Goal: Transaction & Acquisition: Book appointment/travel/reservation

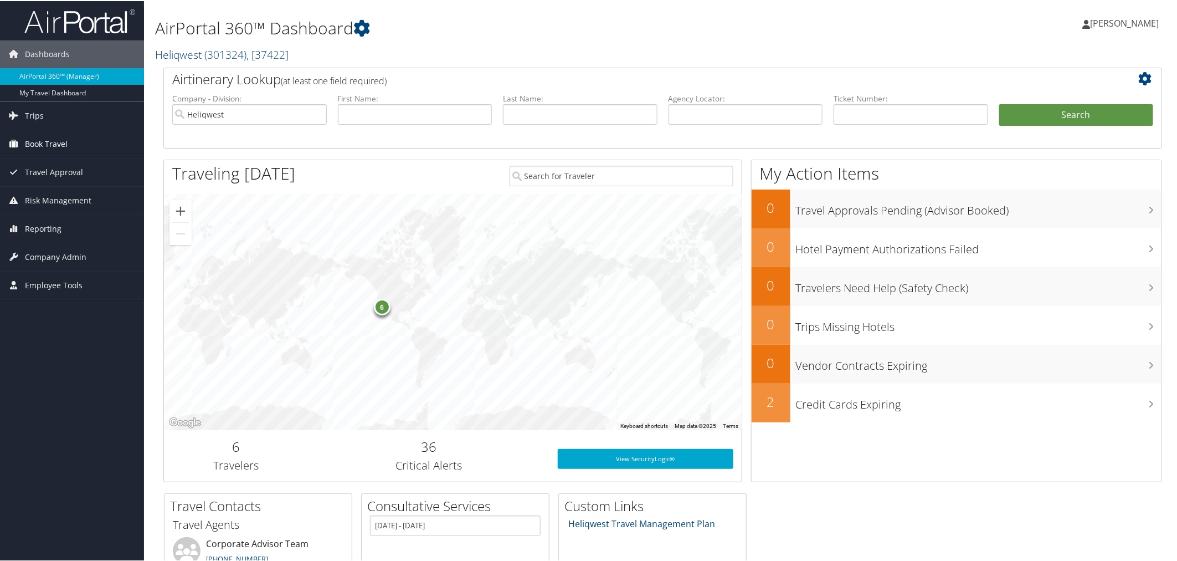
click at [37, 140] on span "Book Travel" at bounding box center [46, 143] width 43 height 28
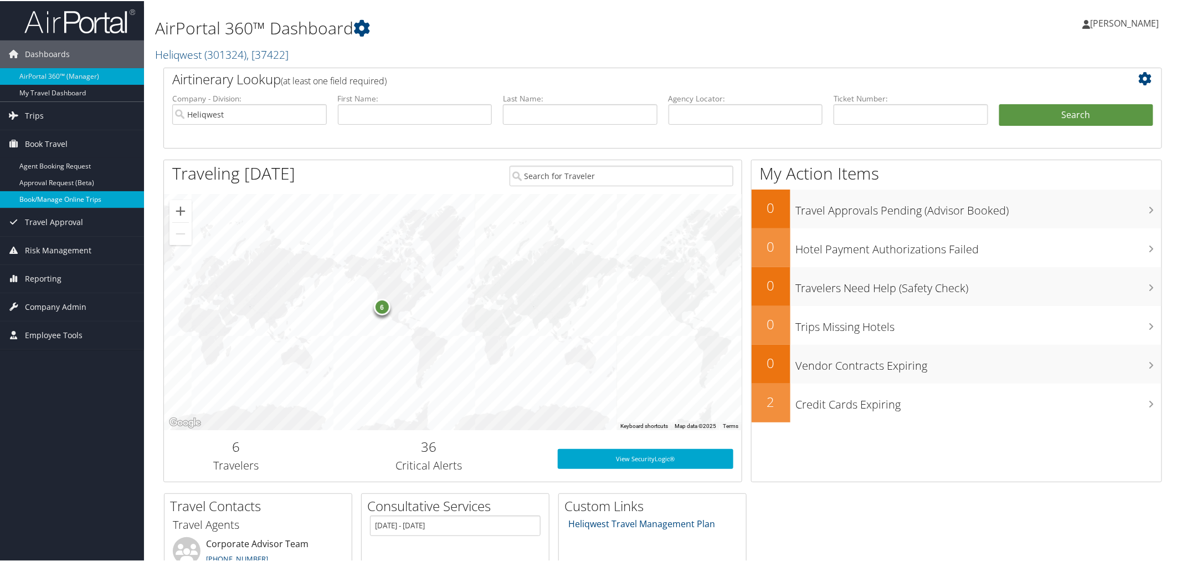
click at [50, 201] on link "Book/Manage Online Trips" at bounding box center [72, 198] width 144 height 17
